Goal: Information Seeking & Learning: Learn about a topic

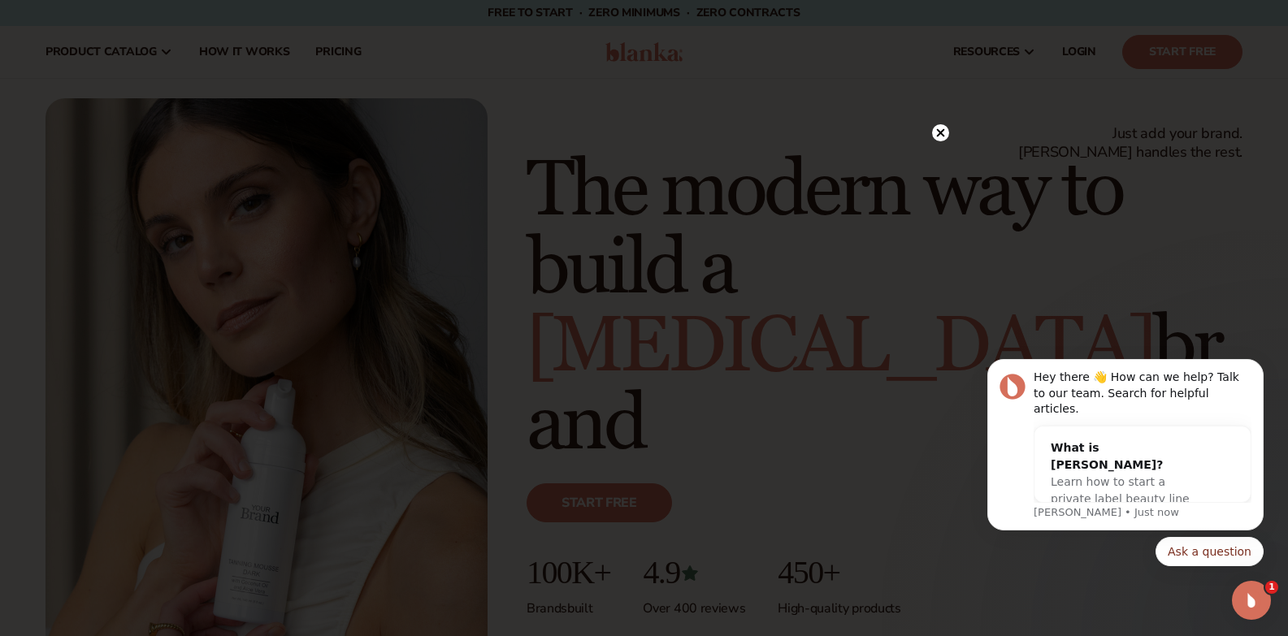
click at [945, 128] on circle at bounding box center [940, 132] width 17 height 17
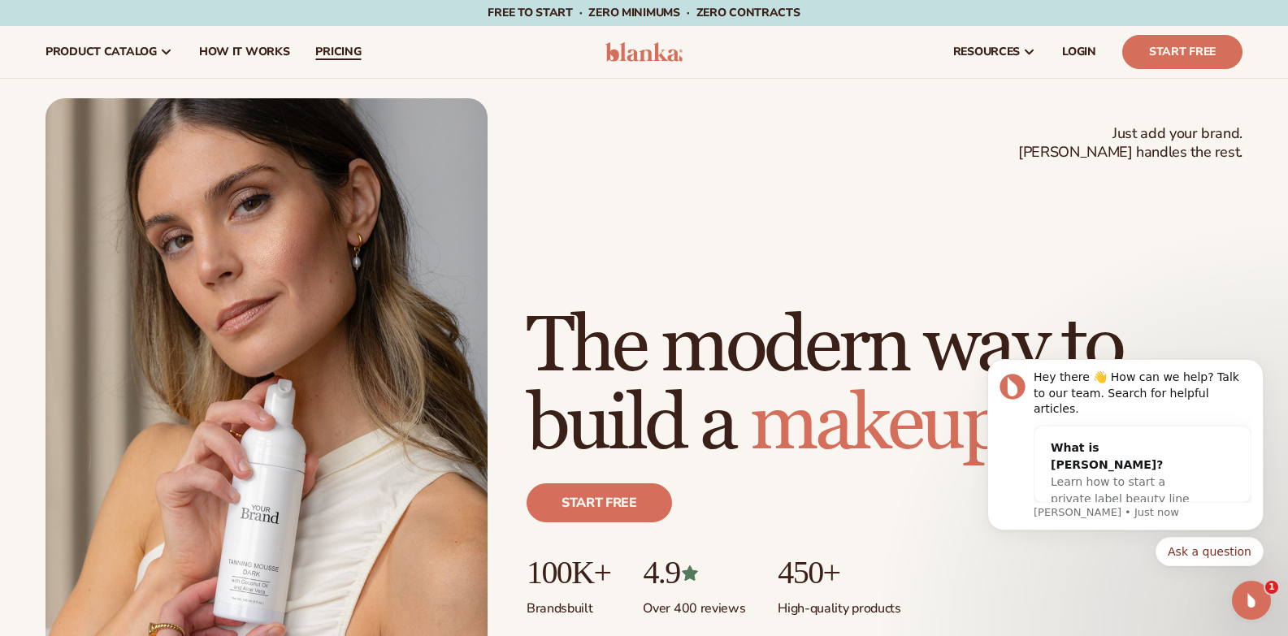
click at [335, 47] on span "pricing" at bounding box center [337, 51] width 45 height 13
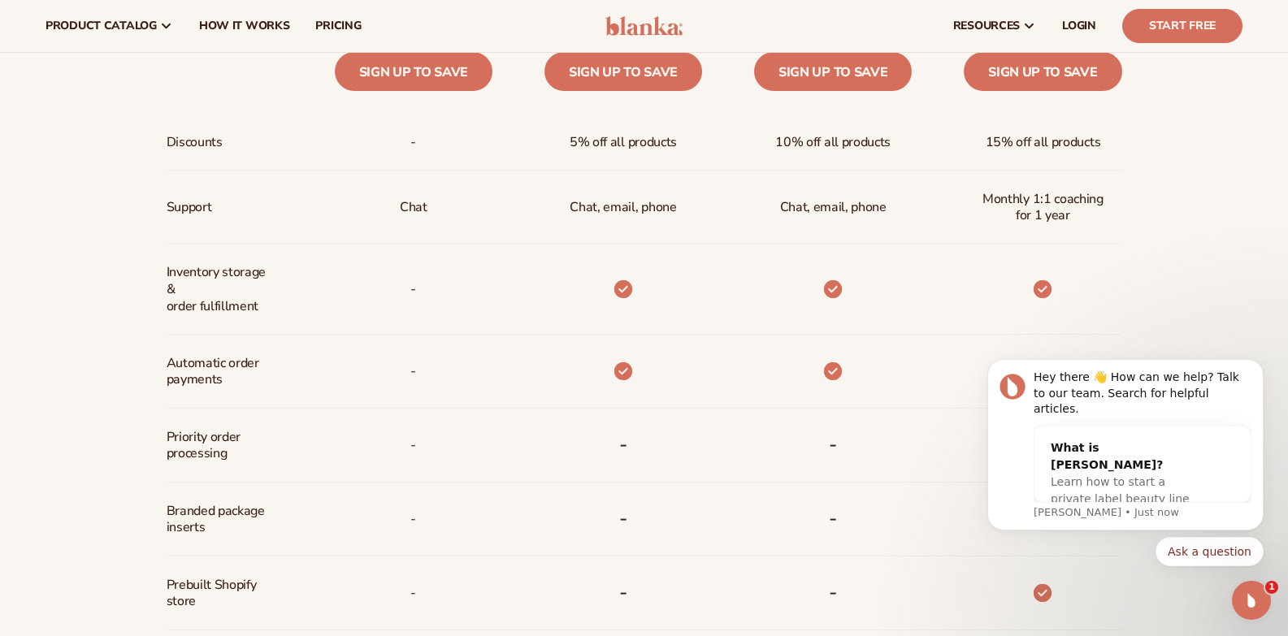
scroll to position [812, 0]
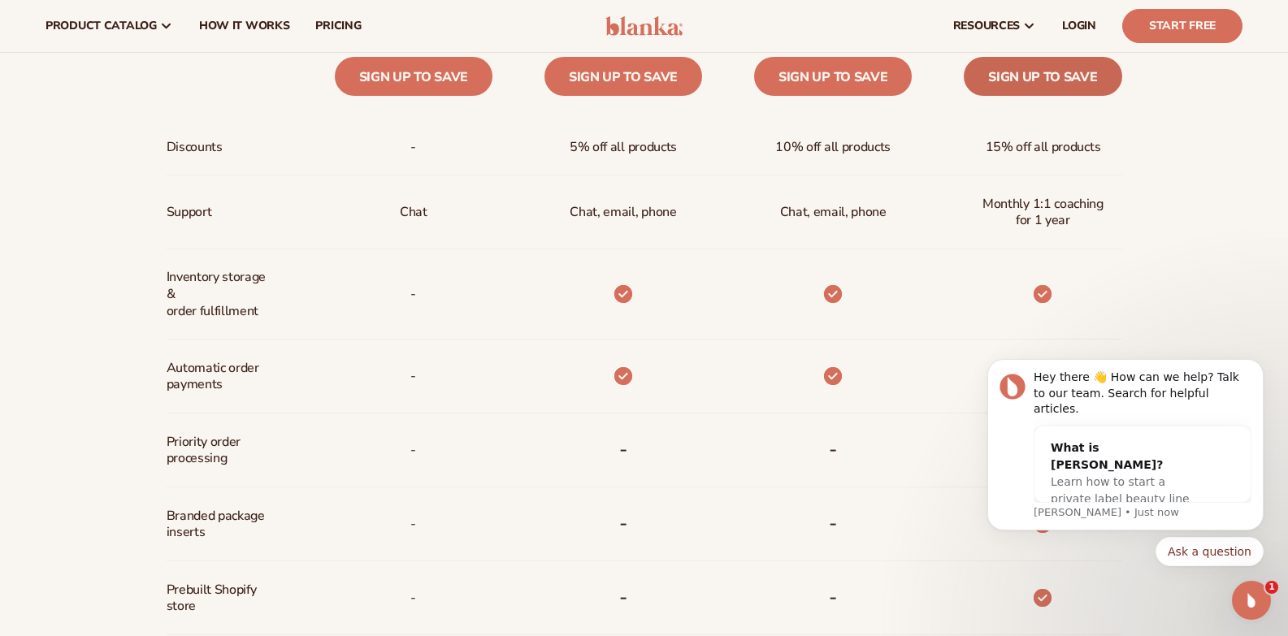
click at [1023, 84] on link "Sign up to save" at bounding box center [1042, 76] width 158 height 39
